Goal: Task Accomplishment & Management: Use online tool/utility

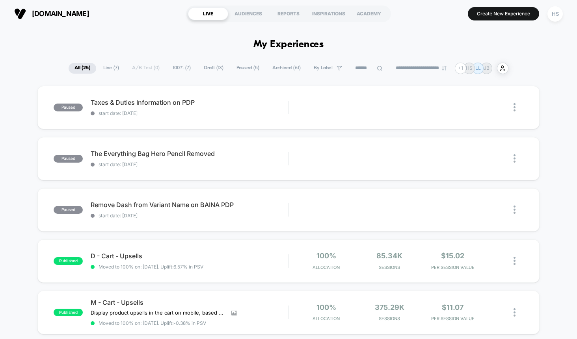
click at [179, 69] on span "100% ( 7 )" at bounding box center [182, 68] width 30 height 11
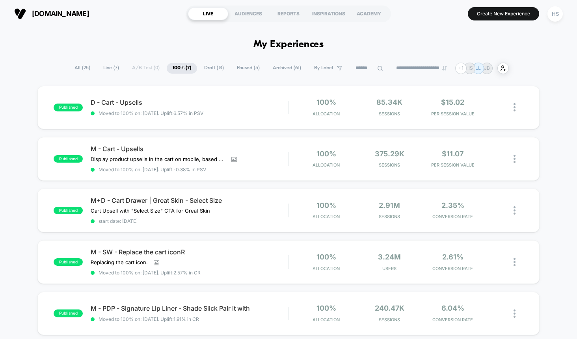
click at [78, 67] on span "All ( 25 )" at bounding box center [83, 68] width 28 height 11
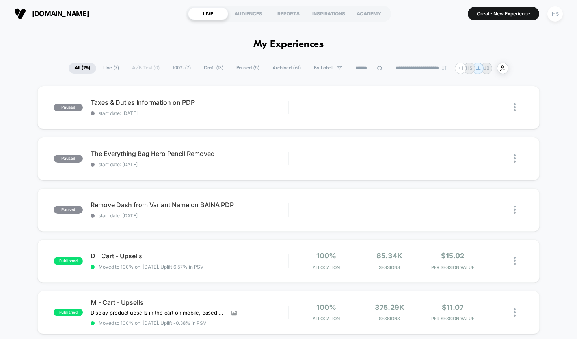
click at [110, 69] on span "Live ( 7 )" at bounding box center [111, 68] width 28 height 11
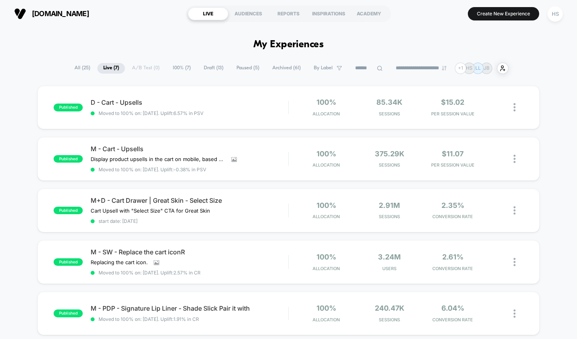
click at [173, 65] on span "100% ( 7 )" at bounding box center [182, 68] width 30 height 11
click at [83, 67] on span "All ( 25 )" at bounding box center [83, 68] width 28 height 11
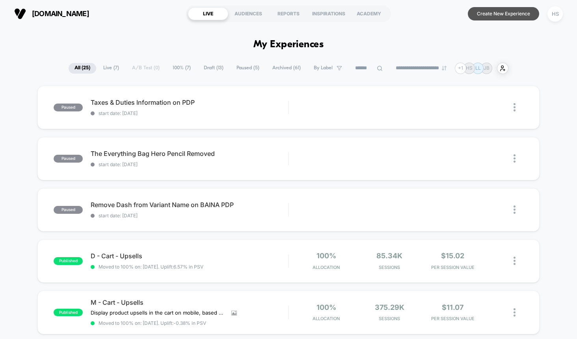
click at [499, 15] on button "Create New Experience" at bounding box center [503, 13] width 71 height 13
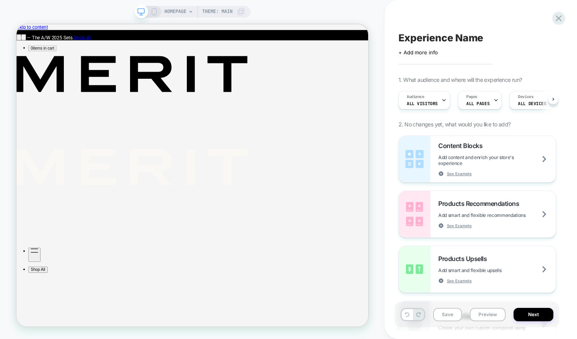
scroll to position [0, 0]
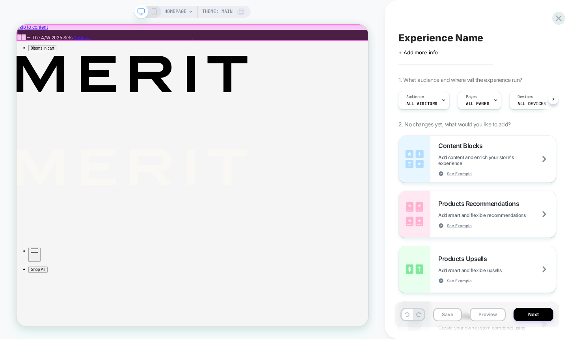
click at [367, 32] on div at bounding box center [251, 35] width 469 height 20
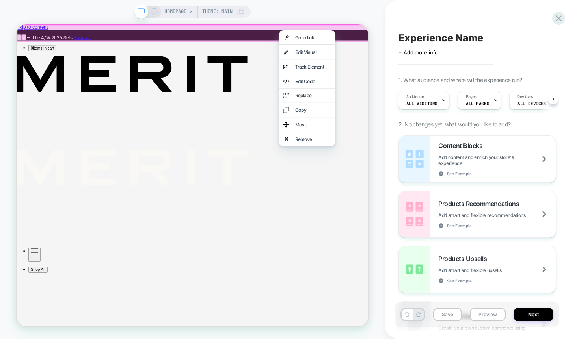
scroll to position [0, 0]
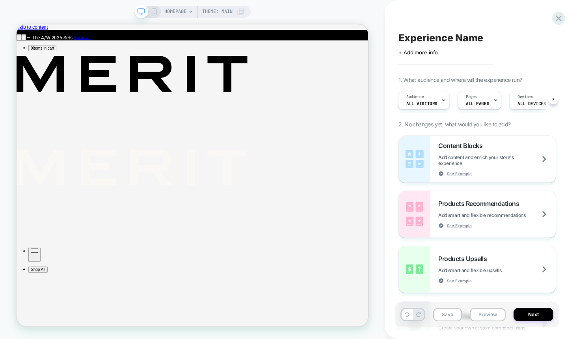
click at [361, 9] on div "HOMEPAGE Theme: MAIN" at bounding box center [192, 170] width 385 height 324
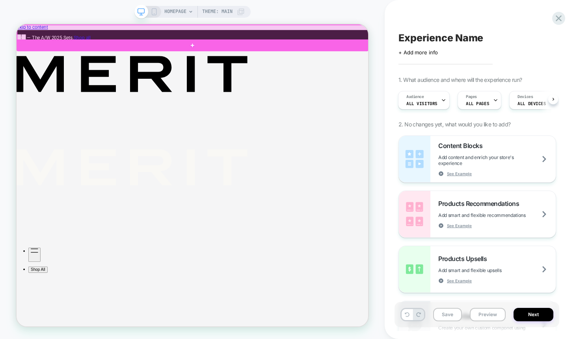
click at [436, 37] on div at bounding box center [251, 35] width 469 height 20
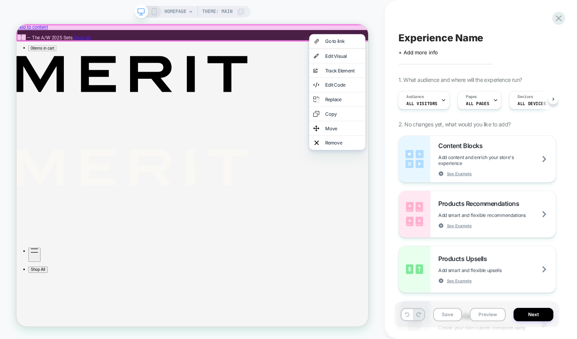
click at [357, 10] on div "HOMEPAGE Theme: MAIN" at bounding box center [192, 170] width 385 height 324
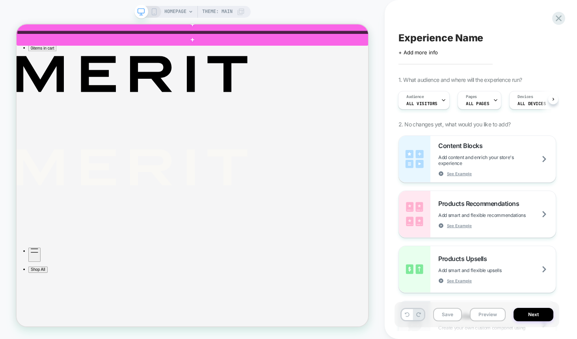
click at [301, 34] on div at bounding box center [251, 36] width 469 height 6
click at [309, 35] on div at bounding box center [251, 36] width 469 height 6
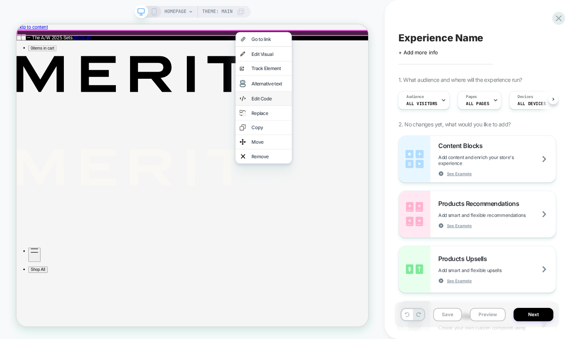
click at [346, 119] on div "Edit Code" at bounding box center [354, 123] width 48 height 8
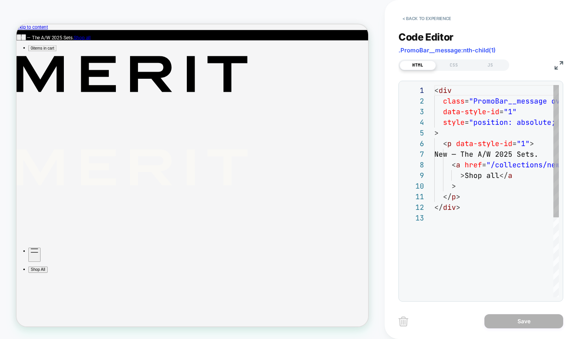
scroll to position [106, 0]
click at [370, 28] on div "HOMEPAGE Theme: MAIN" at bounding box center [192, 170] width 385 height 324
click at [417, 19] on button "< Back to experience" at bounding box center [426, 18] width 57 height 13
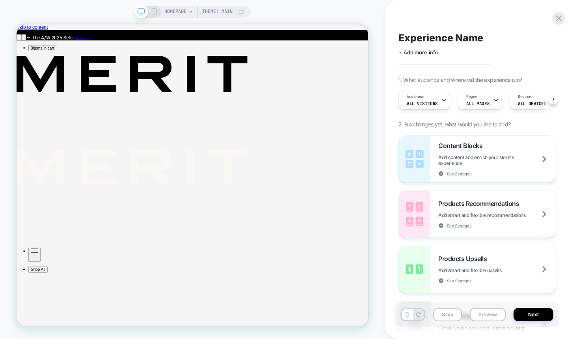
scroll to position [0, 0]
click at [26, 43] on icon "Next" at bounding box center [26, 43] width 0 height 0
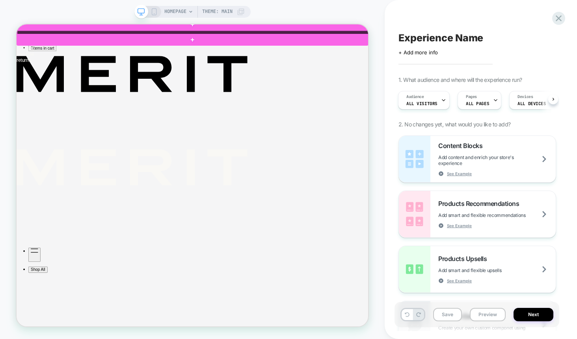
click at [299, 35] on div at bounding box center [251, 36] width 469 height 6
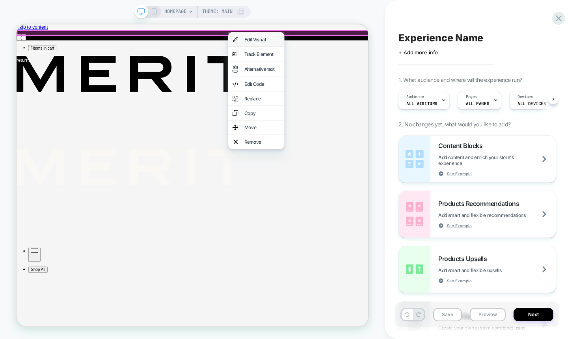
click at [324, 45] on div "Edit Visual" at bounding box center [344, 45] width 48 height 8
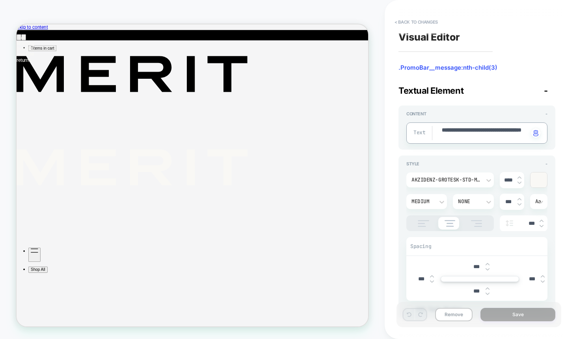
drag, startPoint x: 482, startPoint y: 136, endPoint x: 435, endPoint y: 125, distance: 49.0
type textarea "*"
type textarea "**********"
type textarea "*"
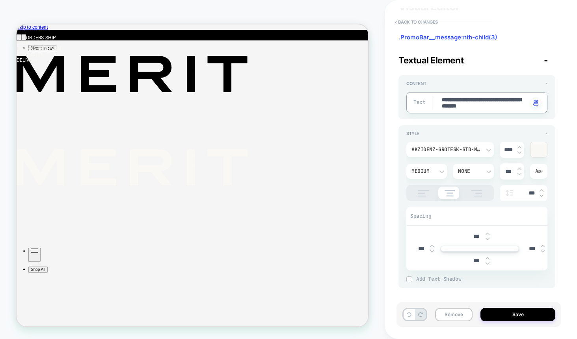
scroll to position [31, 0]
type textarea "**********"
click at [517, 314] on button "Save" at bounding box center [517, 314] width 75 height 13
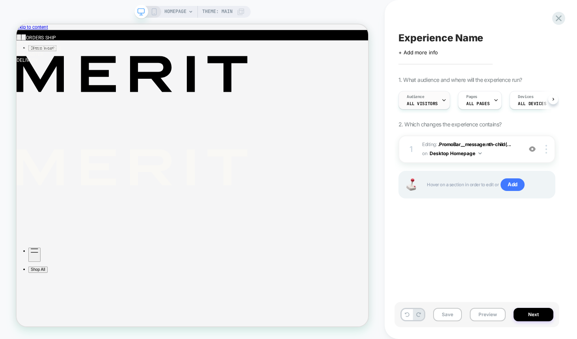
scroll to position [0, 0]
click at [433, 97] on div "Audience All Visitors" at bounding box center [421, 100] width 47 height 18
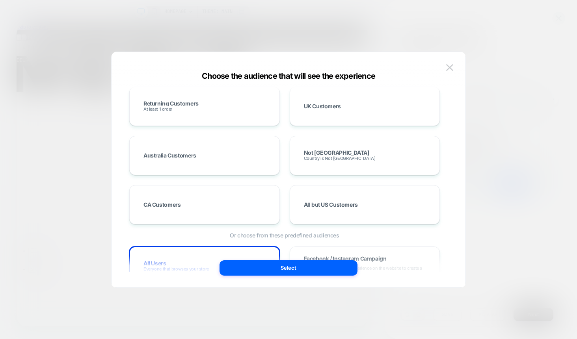
scroll to position [73, 0]
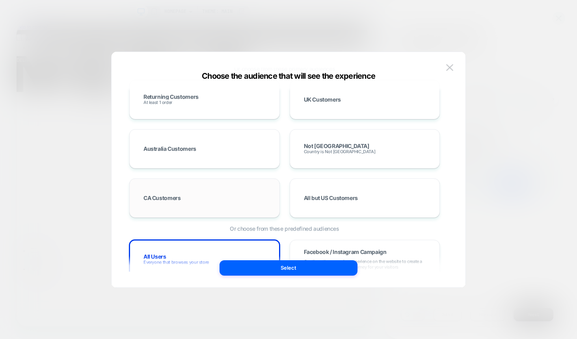
click at [243, 197] on div "CA Customers" at bounding box center [205, 198] width 134 height 23
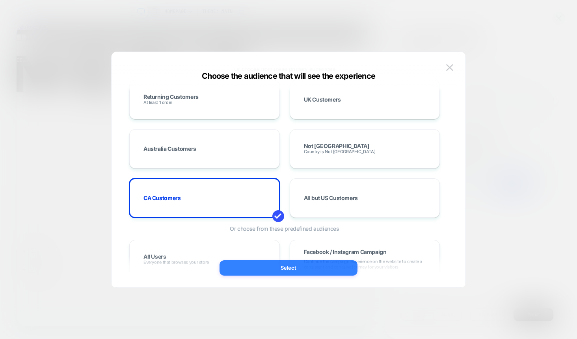
click at [280, 266] on button "Select" at bounding box center [289, 268] width 138 height 15
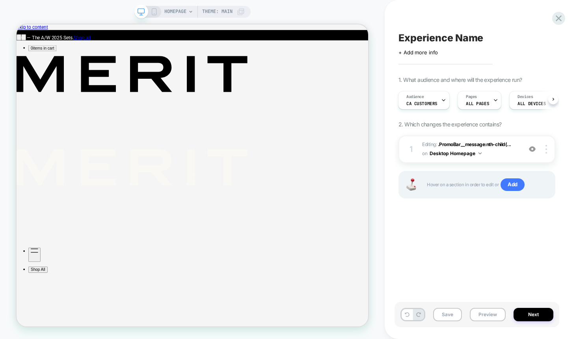
scroll to position [0, 1]
click at [152, 12] on icon at bounding box center [154, 11] width 7 height 7
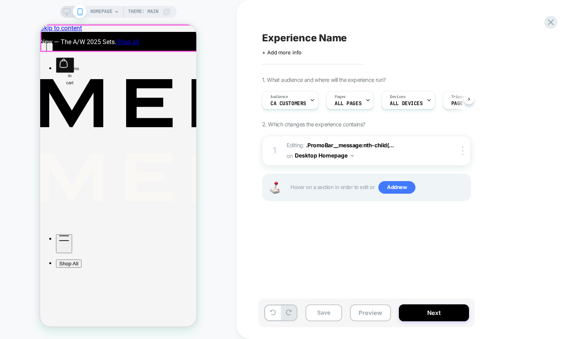
scroll to position [0, 0]
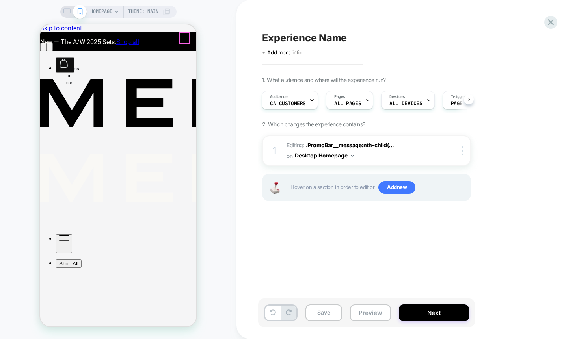
click at [50, 49] on icon "Next" at bounding box center [50, 49] width 0 height 0
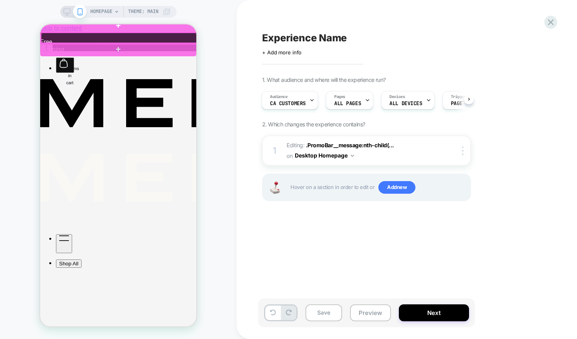
click at [141, 40] on div at bounding box center [119, 38] width 156 height 11
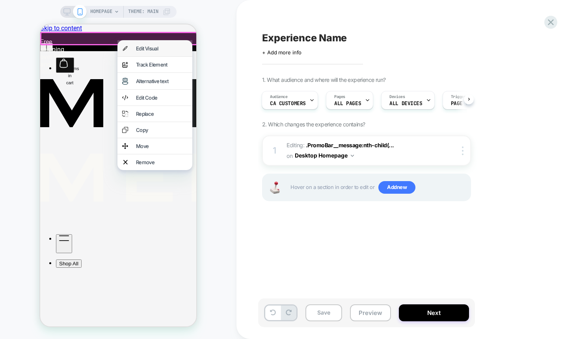
click at [147, 47] on div "Edit Visual" at bounding box center [162, 48] width 52 height 6
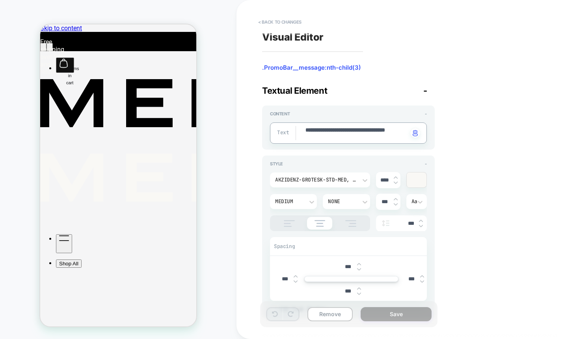
drag, startPoint x: 349, startPoint y: 134, endPoint x: 299, endPoint y: 126, distance: 50.3
type textarea "*"
type textarea "**********"
type textarea "*"
type textarea "**********"
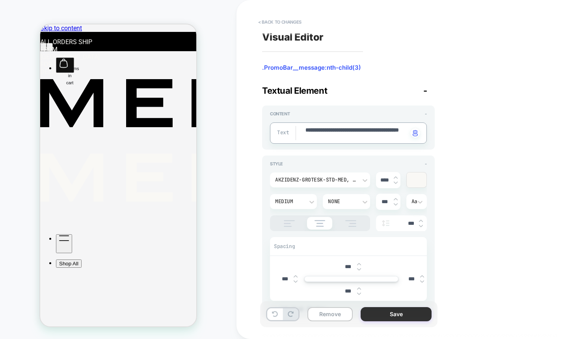
click at [398, 315] on button "Save" at bounding box center [396, 314] width 71 height 14
type textarea "*"
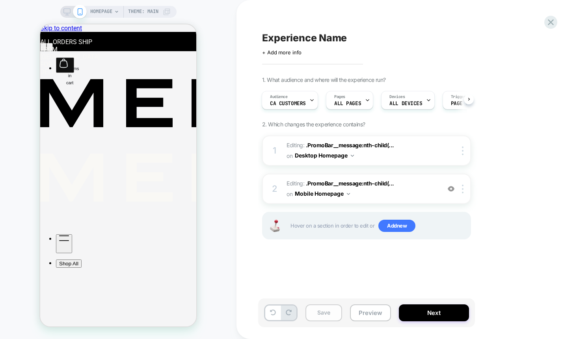
click at [327, 314] on button "Save" at bounding box center [323, 313] width 37 height 17
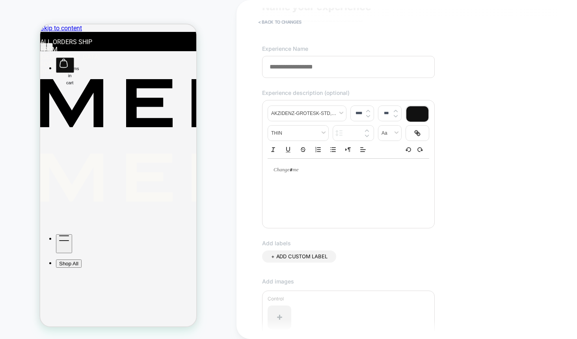
scroll to position [35, 0]
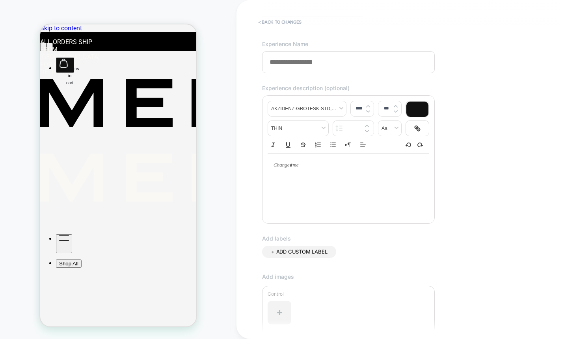
click at [344, 171] on div at bounding box center [349, 165] width 162 height 23
type input "****"
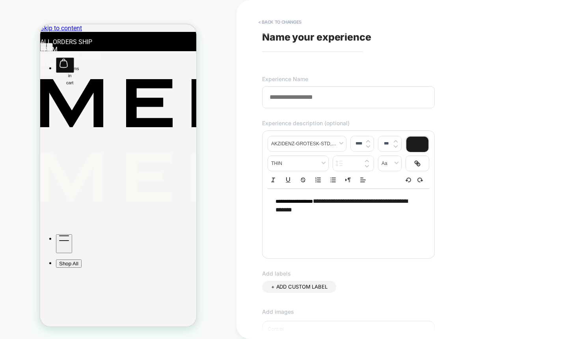
click at [338, 97] on input at bounding box center [348, 97] width 173 height 22
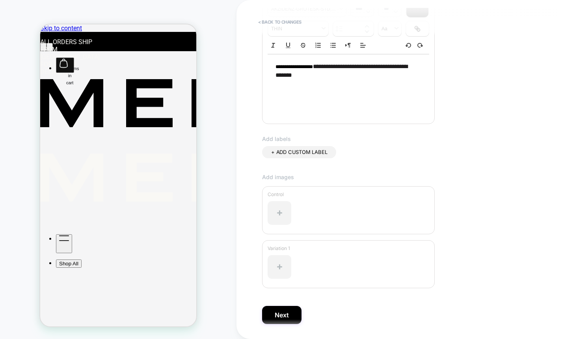
scroll to position [159, 0]
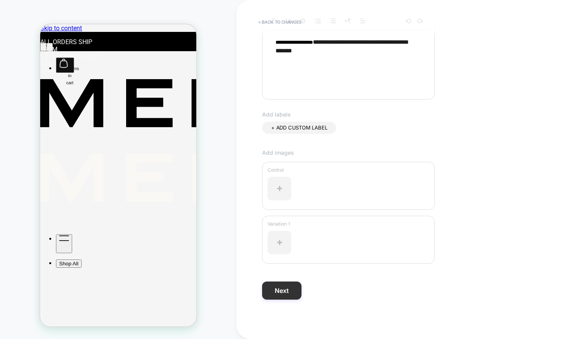
type input "**********"
click at [278, 292] on button "Next" at bounding box center [281, 291] width 39 height 18
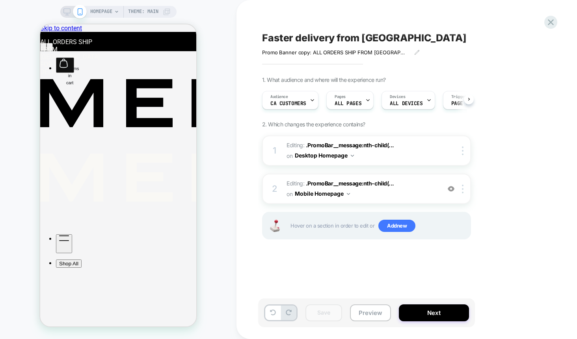
scroll to position [0, 0]
click at [429, 313] on button "Next" at bounding box center [434, 313] width 70 height 17
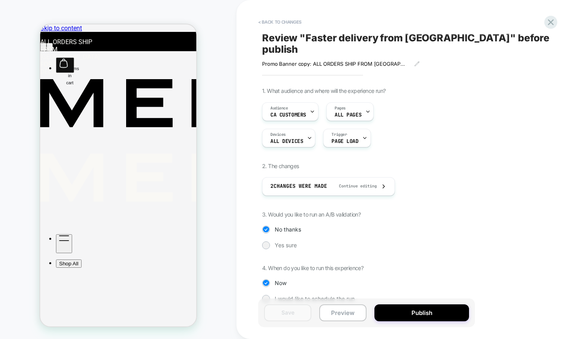
scroll to position [4, 0]
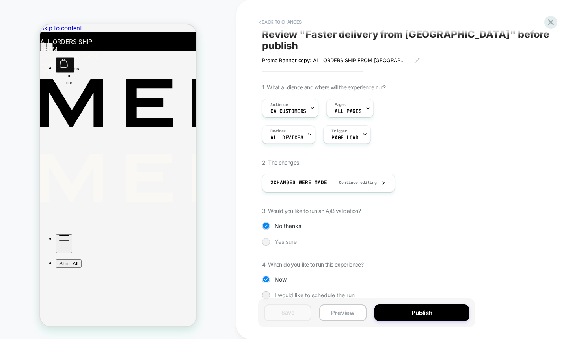
click at [267, 239] on div at bounding box center [266, 242] width 6 height 6
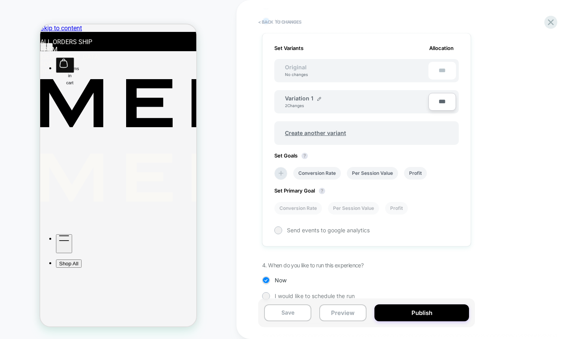
scroll to position [225, 0]
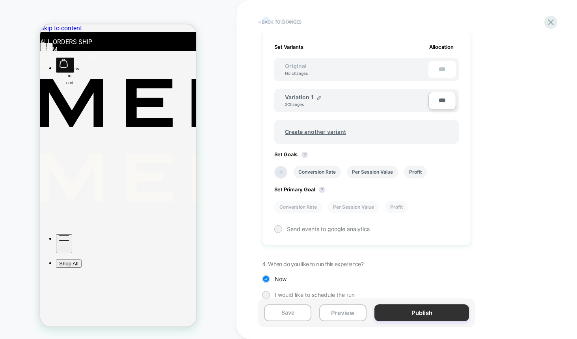
click at [434, 313] on button "Publish" at bounding box center [421, 313] width 95 height 17
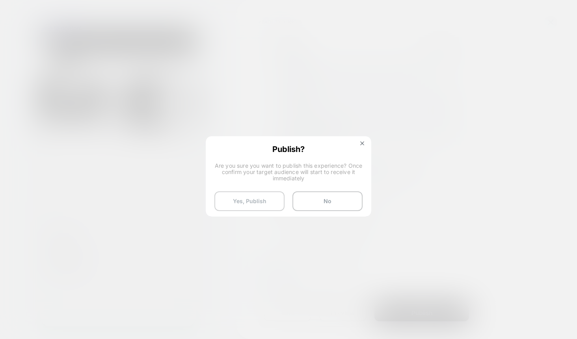
click at [252, 199] on button "Yes, Publish" at bounding box center [249, 202] width 70 height 20
